Goal: Task Accomplishment & Management: Use online tool/utility

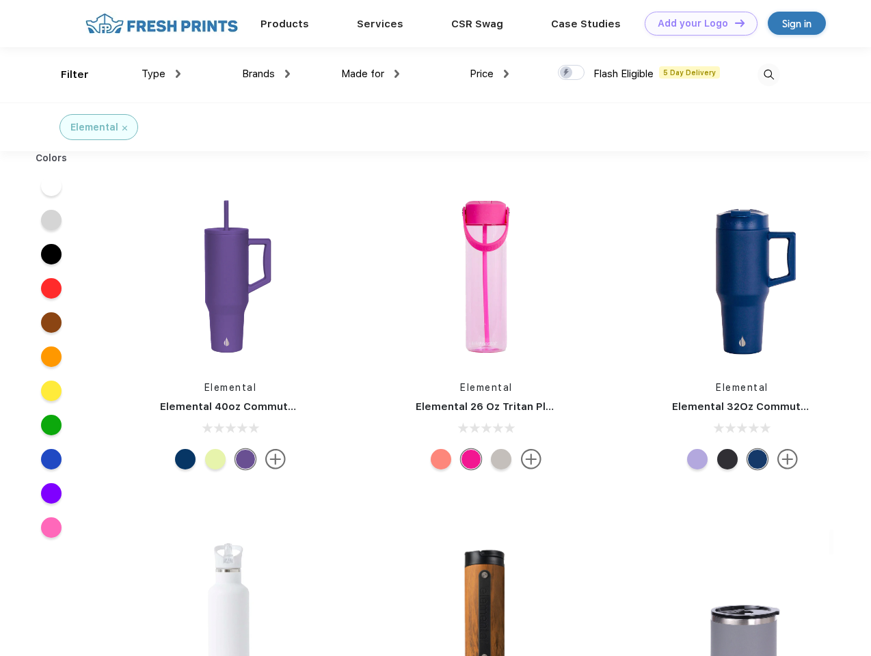
click at [696, 23] on link "Add your Logo Design Tool" at bounding box center [700, 24] width 113 height 24
click at [0, 0] on div "Design Tool" at bounding box center [0, 0] width 0 height 0
click at [733, 23] on link "Add your Logo Design Tool" at bounding box center [700, 24] width 113 height 24
click at [66, 74] on div "Filter" at bounding box center [75, 75] width 28 height 16
click at [161, 74] on span "Type" at bounding box center [153, 74] width 24 height 12
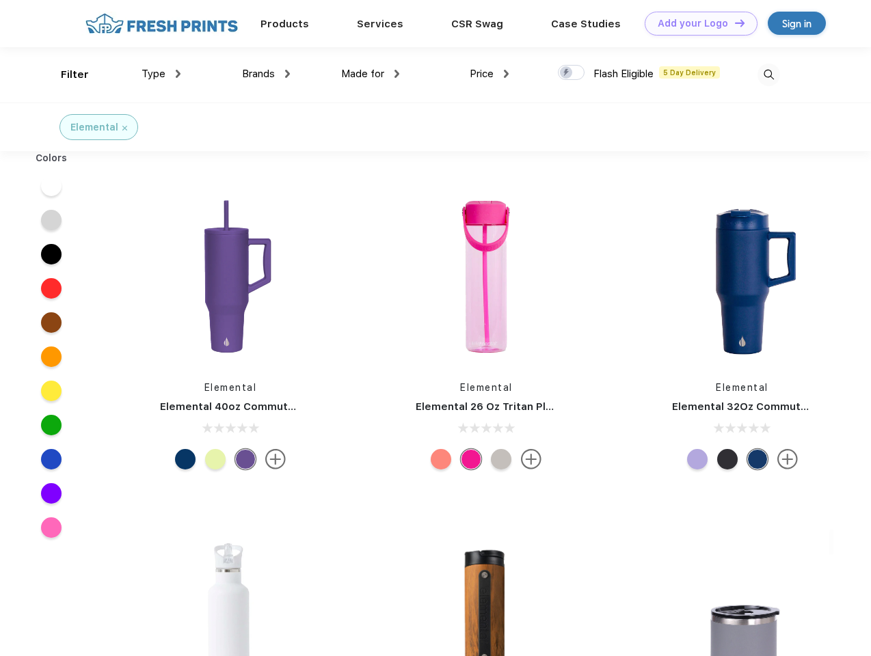
click at [266, 74] on span "Brands" at bounding box center [258, 74] width 33 height 12
click at [370, 74] on span "Made for" at bounding box center [362, 74] width 43 height 12
click at [489, 74] on span "Price" at bounding box center [481, 74] width 24 height 12
click at [571, 73] on div at bounding box center [571, 72] width 27 height 15
click at [566, 73] on input "checkbox" at bounding box center [562, 68] width 9 height 9
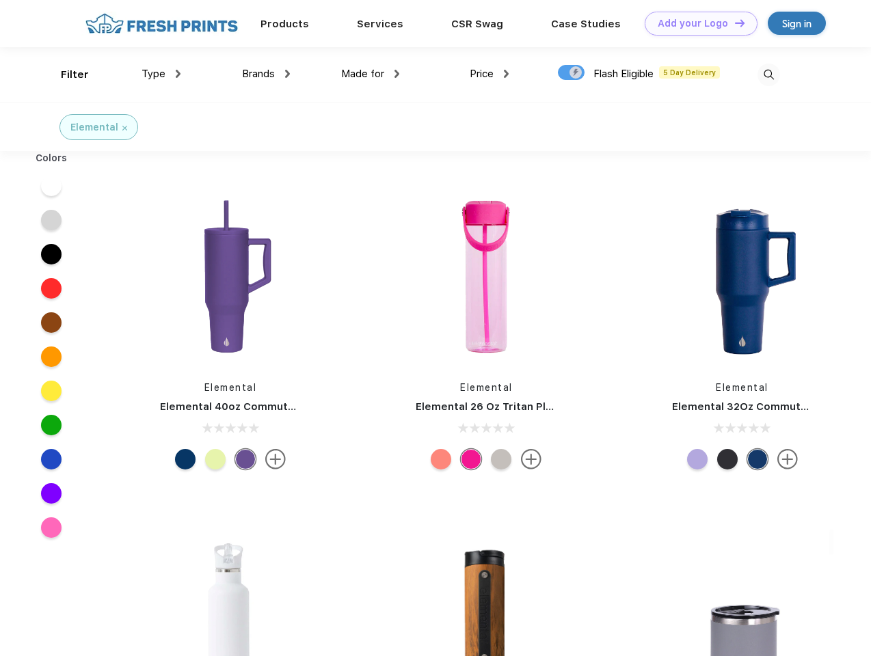
click at [768, 74] on img at bounding box center [768, 75] width 23 height 23
